Goal: Transaction & Acquisition: Subscribe to service/newsletter

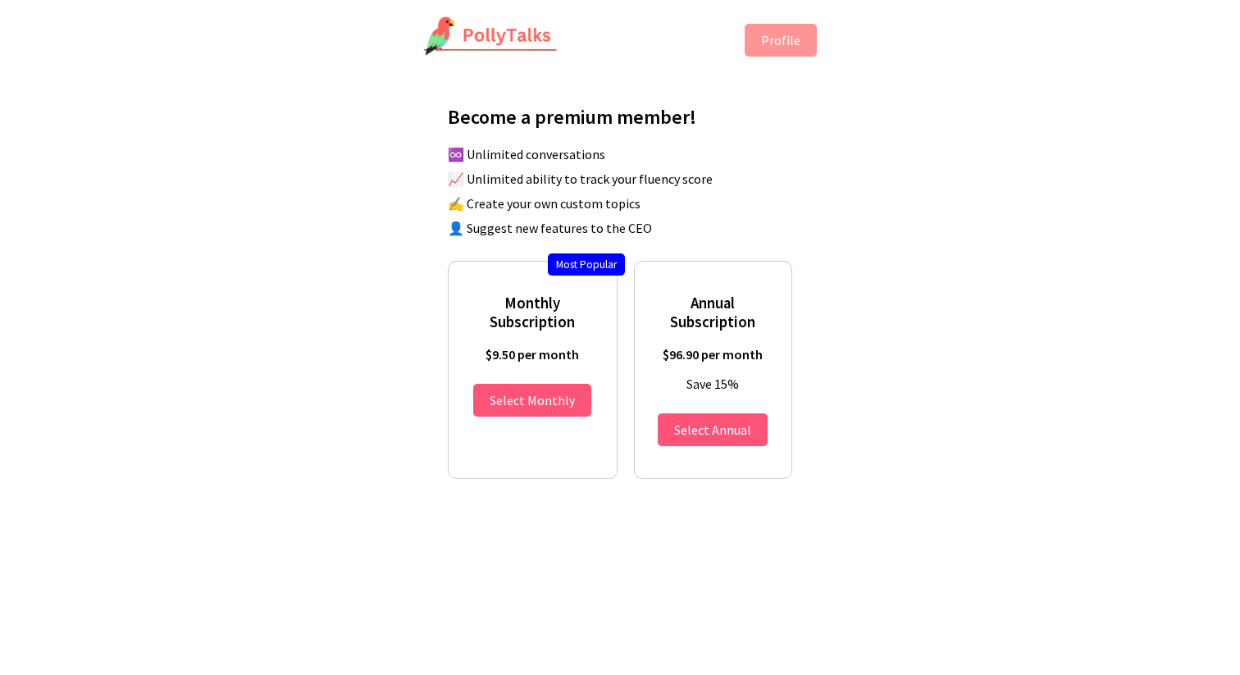
click at [486, 39] on img at bounding box center [490, 36] width 134 height 41
